Goal: Communication & Community: Answer question/provide support

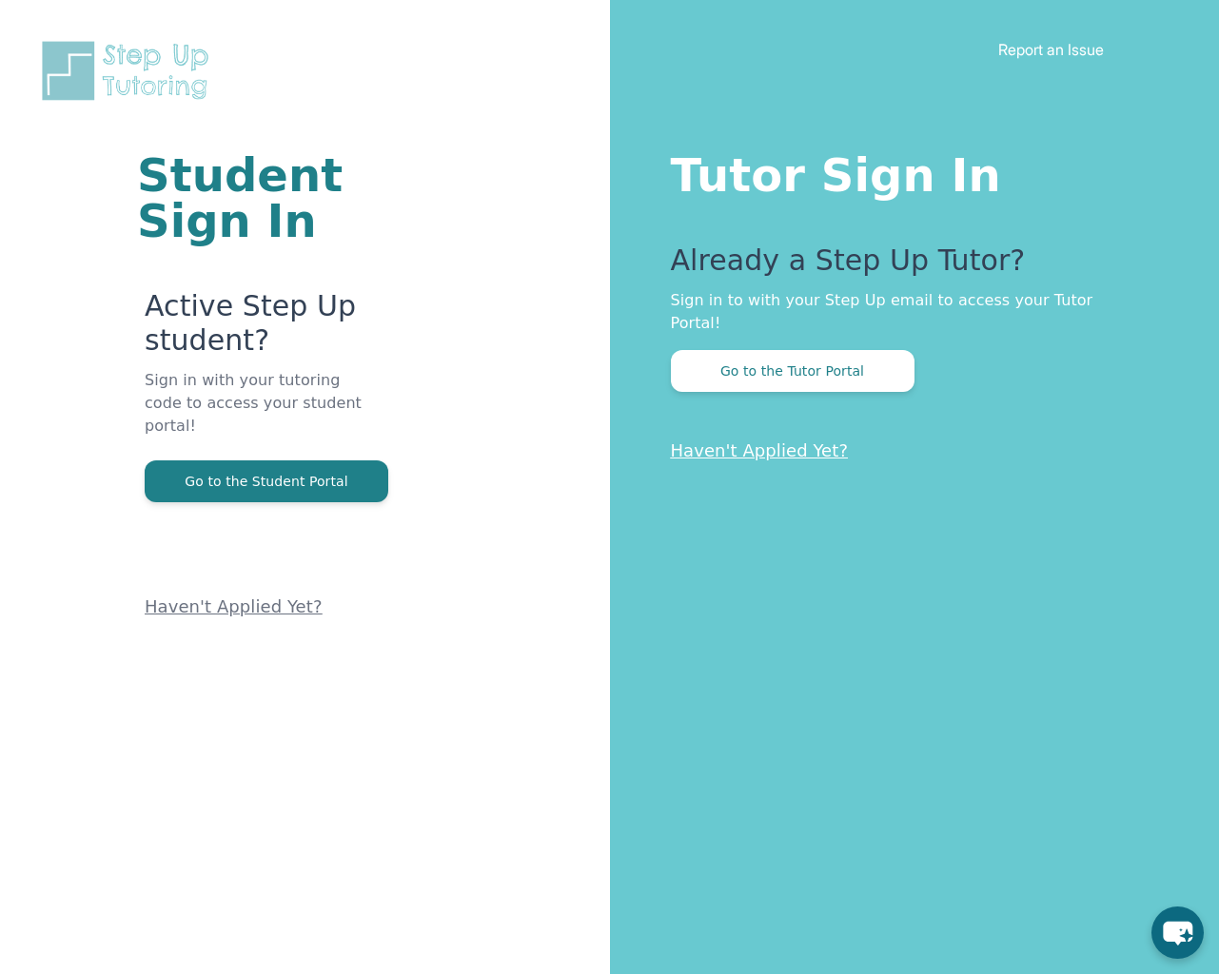
click at [738, 378] on div "Tutor Sign In Already a Step Up Tutor? Sign in to with your Step Up email to ac…" at bounding box center [915, 487] width 610 height 974
click at [738, 358] on button "Go to the Tutor Portal" at bounding box center [793, 371] width 244 height 42
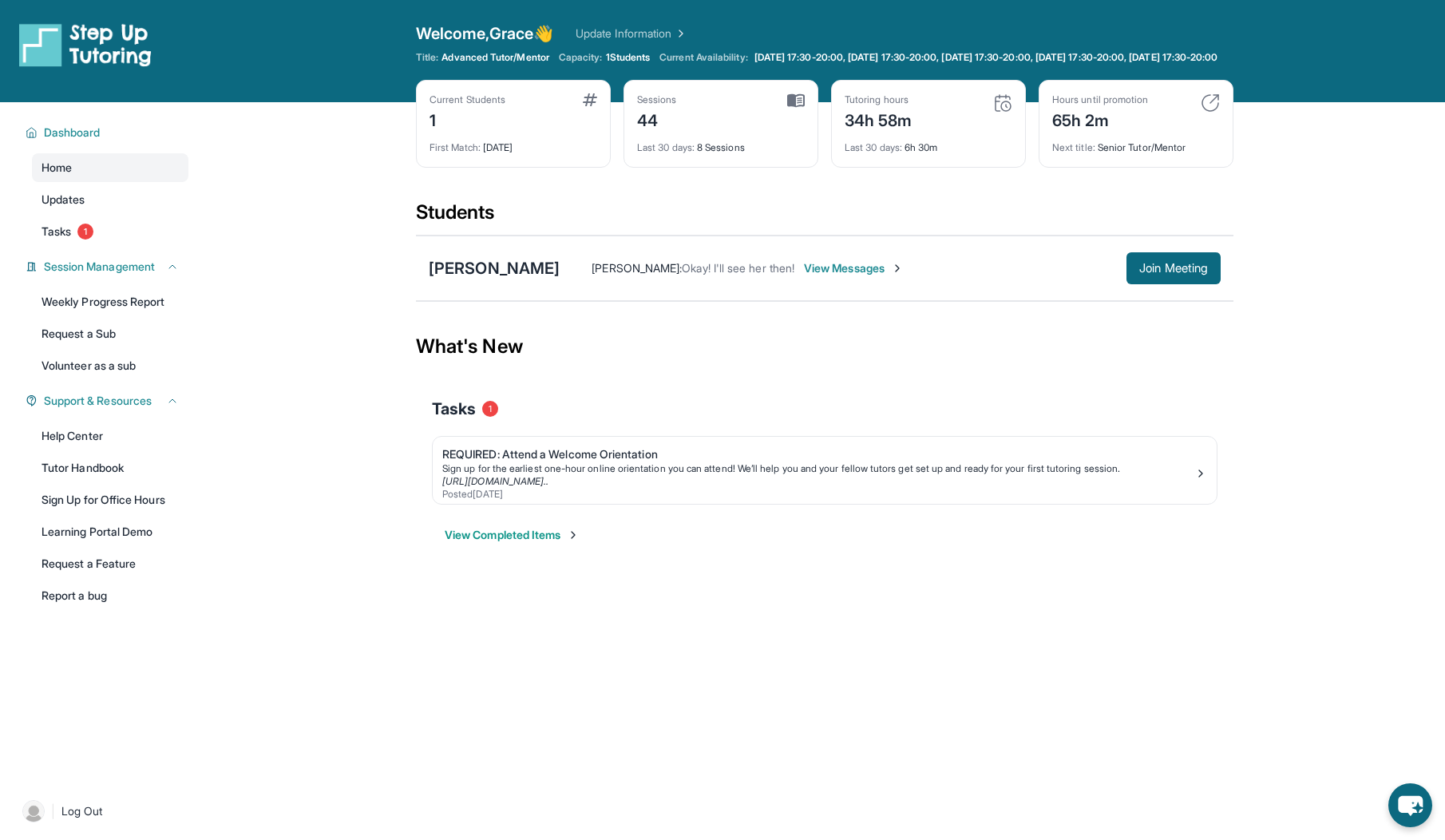
click at [804, 276] on span "View Messages" at bounding box center [853, 268] width 100 height 16
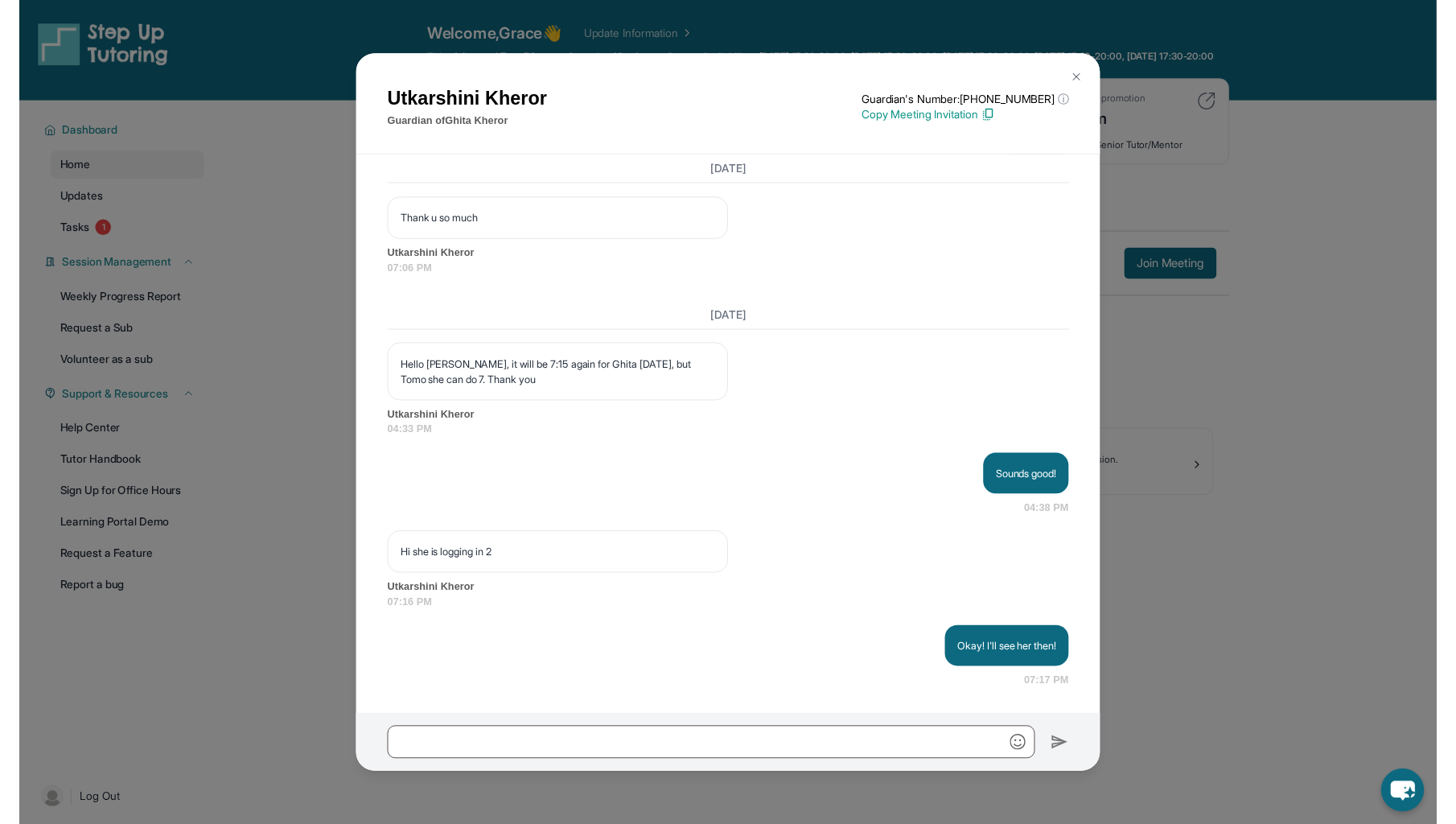
scroll to position [21493, 0]
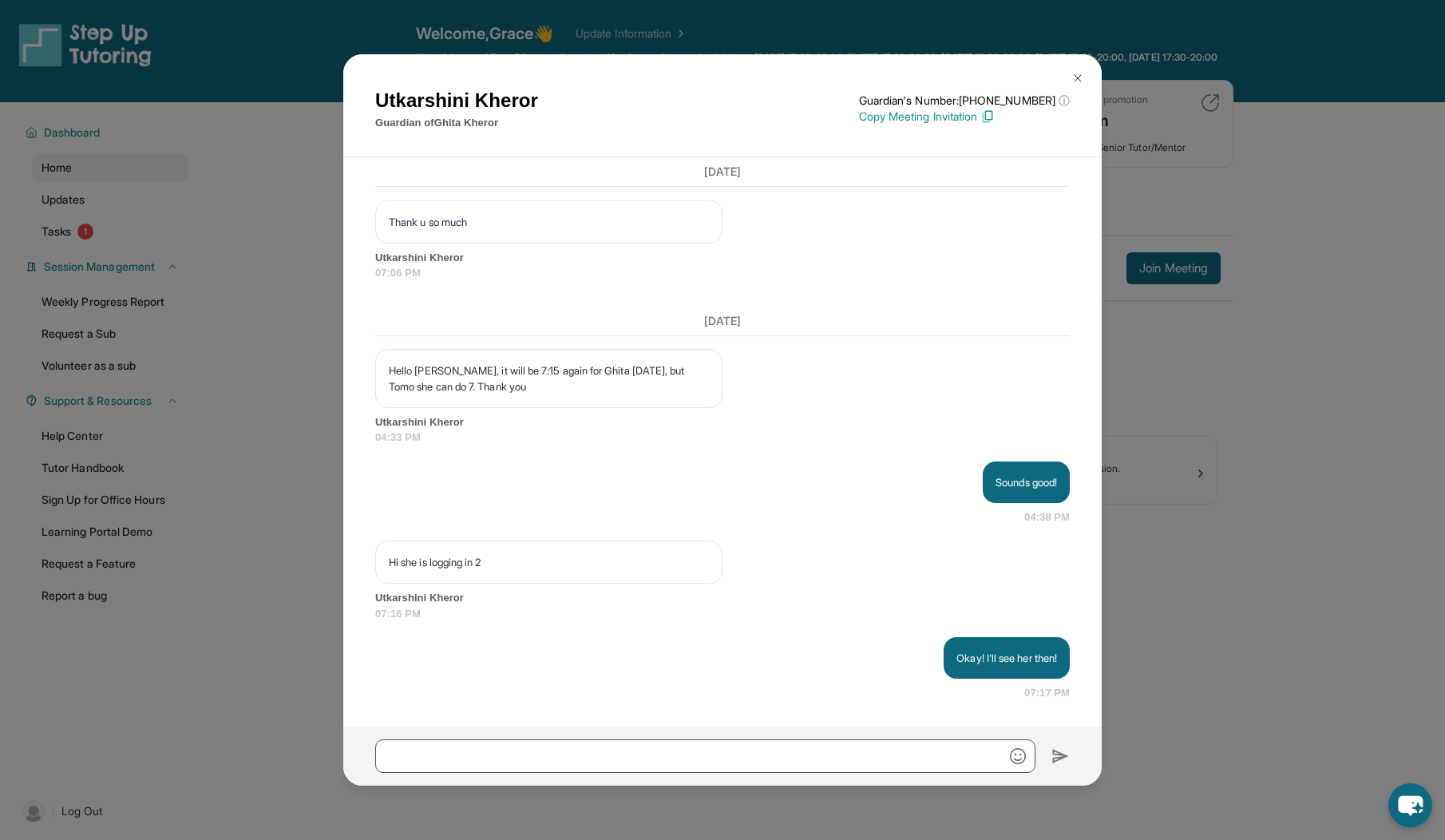
click at [1022, 354] on div "Utkarshini Kheror Guardian of [PERSON_NAME] Guardian's Number: [PHONE_NUMBER] ⓘ…" at bounding box center [722, 420] width 1445 height 840
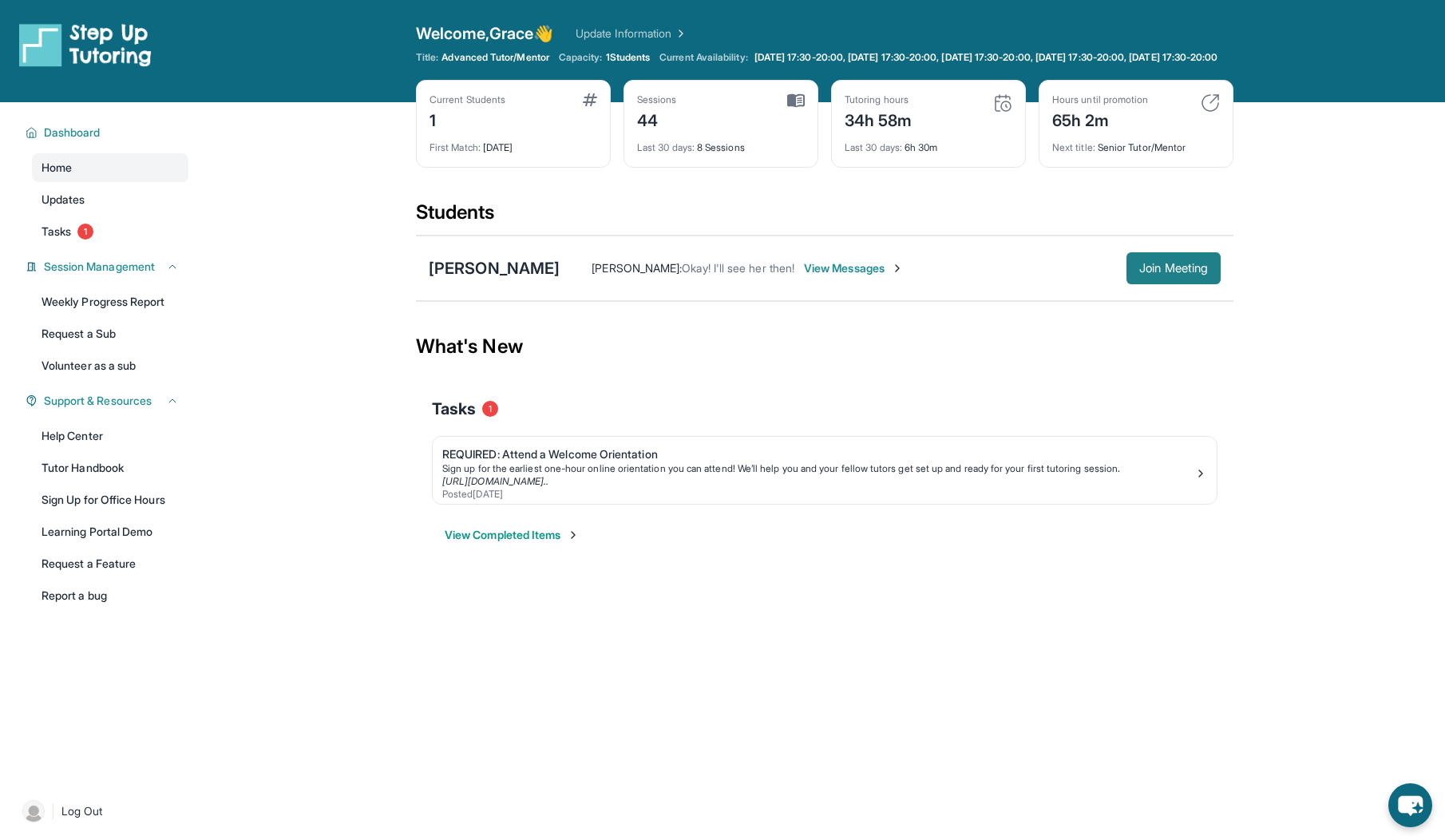
click at [1022, 273] on span "Join Meeting" at bounding box center [1174, 268] width 69 height 9
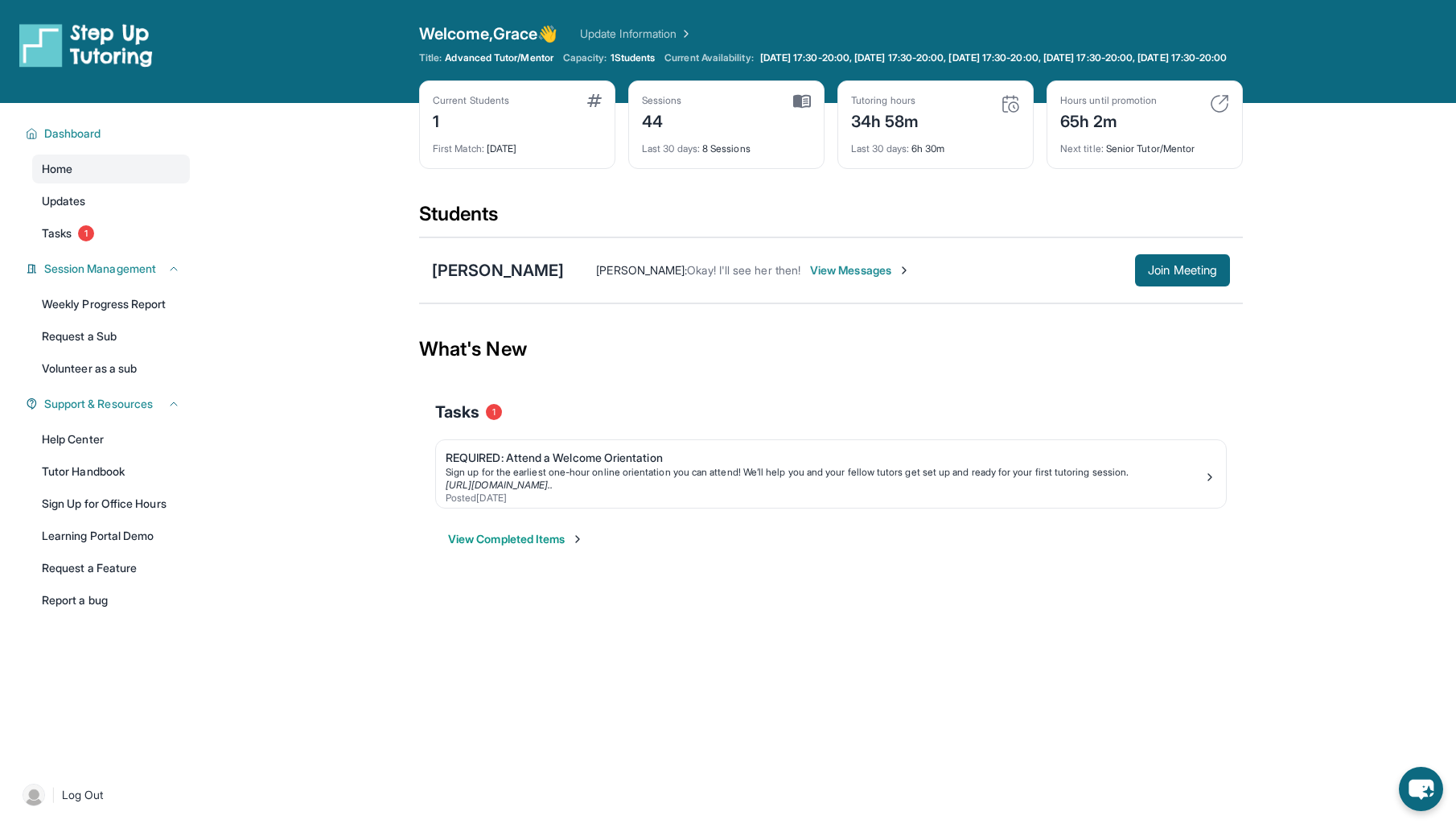
click at [720, 277] on span "Okay! I'll see her then!" at bounding box center [744, 270] width 113 height 14
click at [806, 287] on div "[PERSON_NAME] : Okay! I'll see her then! View Messages Join Meeting" at bounding box center [897, 271] width 666 height 32
click at [810, 278] on span "View Messages" at bounding box center [860, 270] width 101 height 16
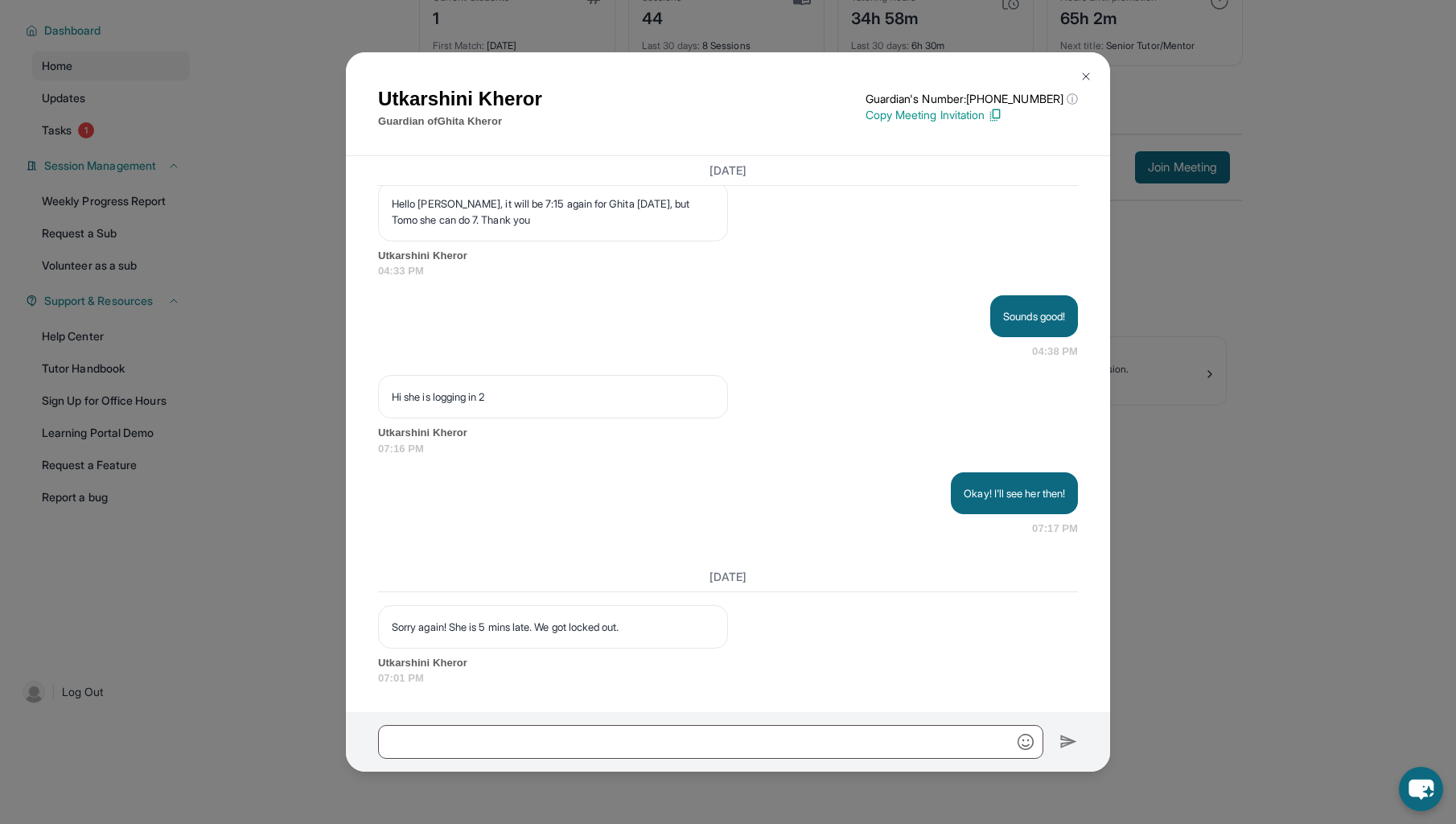
scroll to position [116, 0]
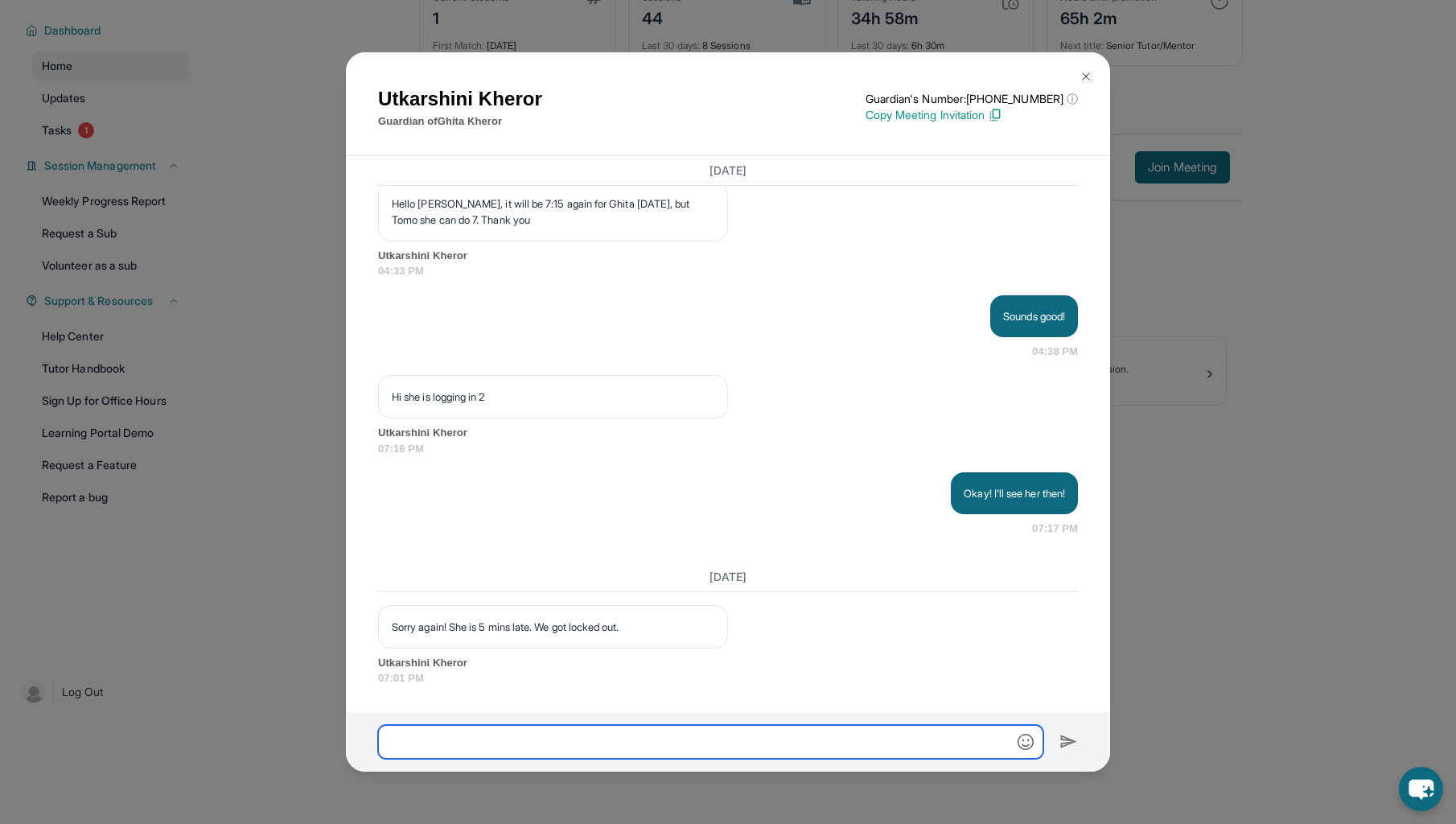
click at [576, 754] on input "text" at bounding box center [710, 742] width 665 height 34
type input "*"
type input "**********"
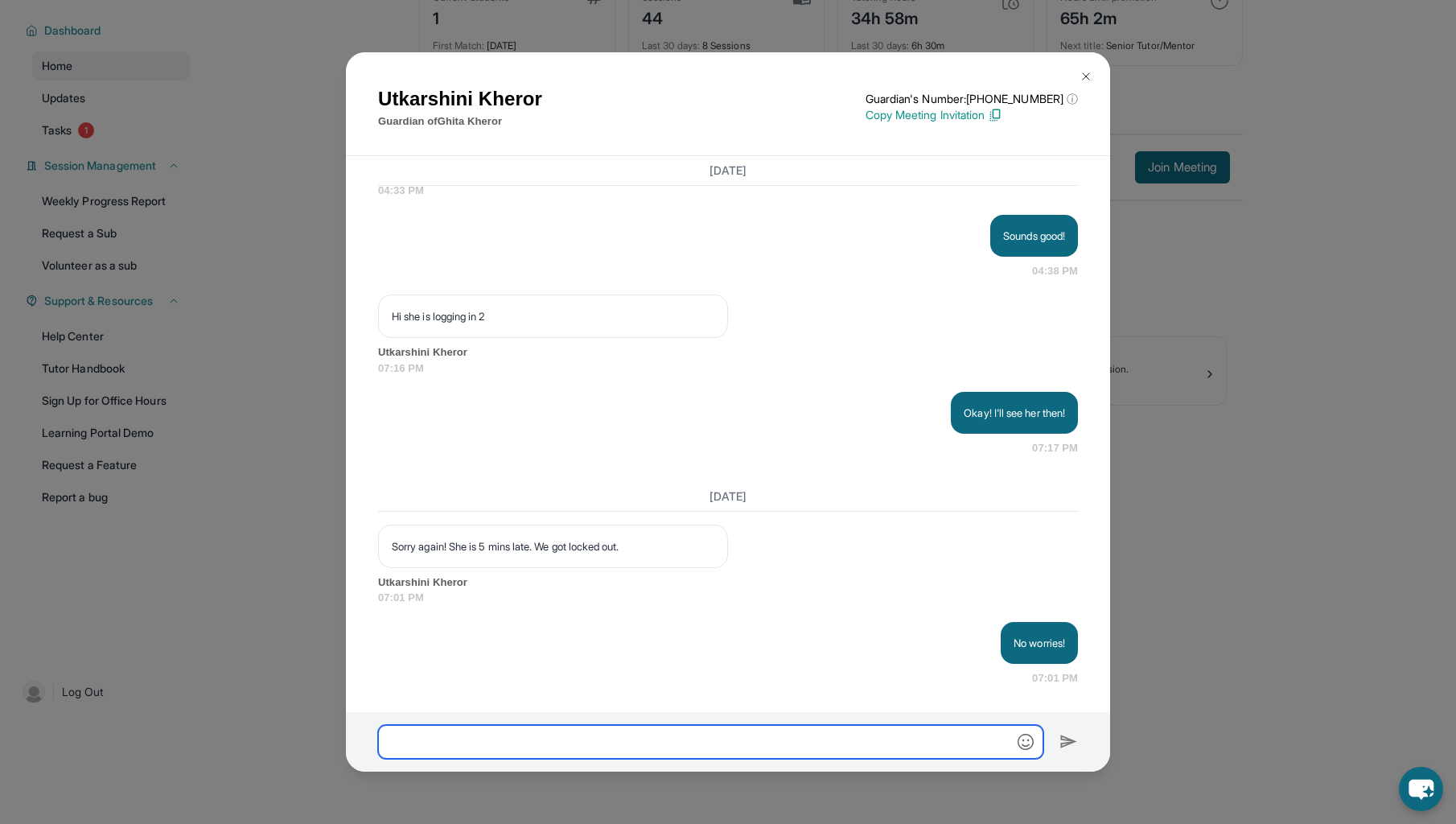
scroll to position [21817, 0]
